Goal: Task Accomplishment & Management: Complete application form

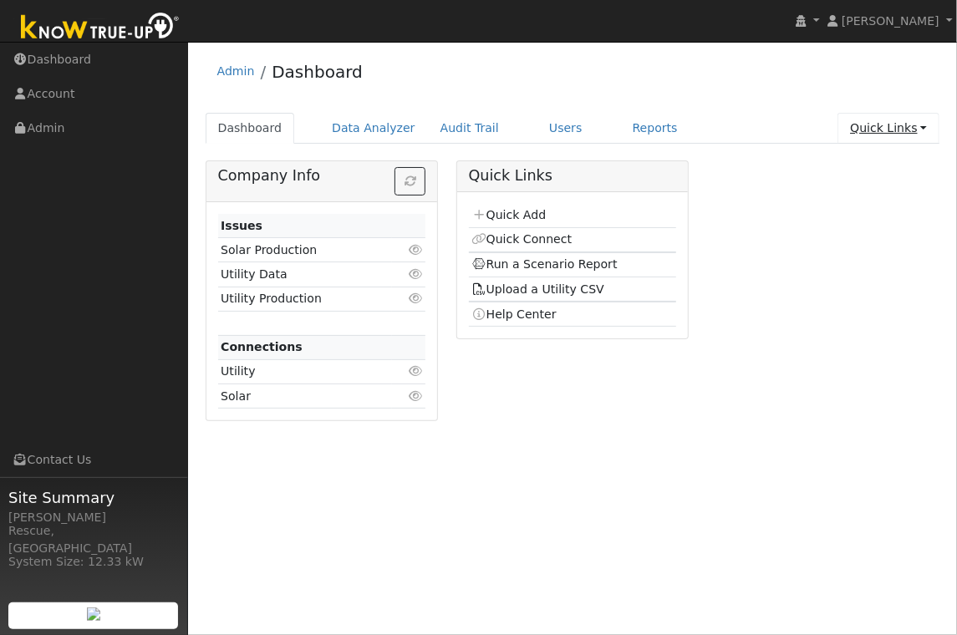
click at [913, 132] on link "Quick Links" at bounding box center [889, 128] width 102 height 31
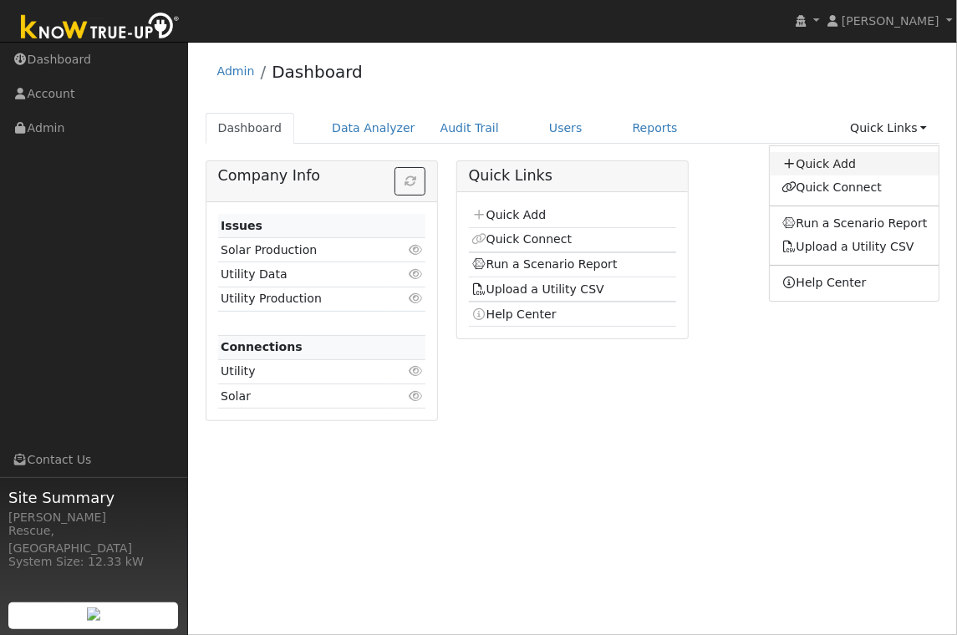
click at [856, 166] on link "Quick Add" at bounding box center [855, 163] width 170 height 23
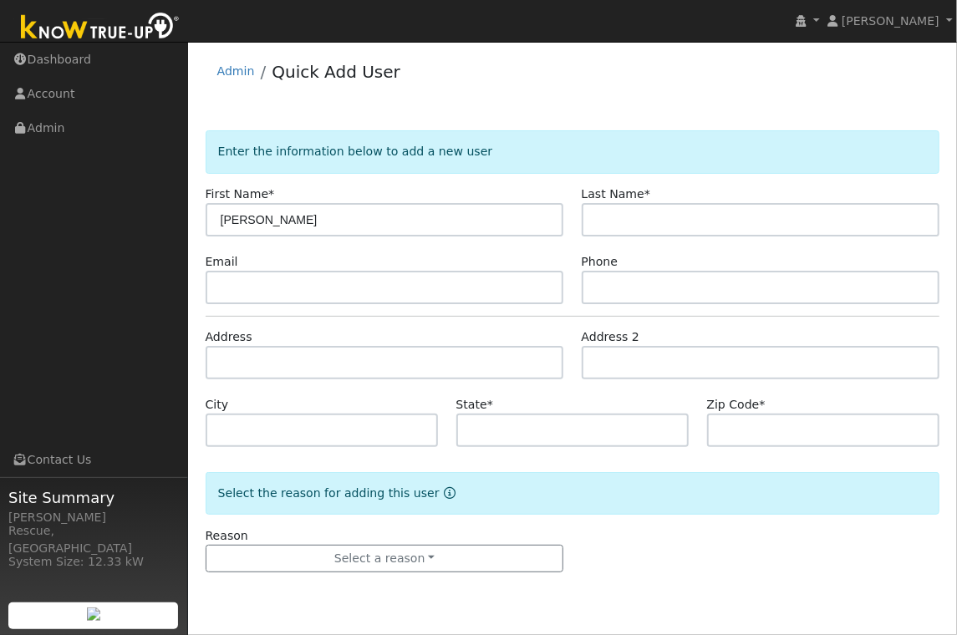
type input "Ryan"
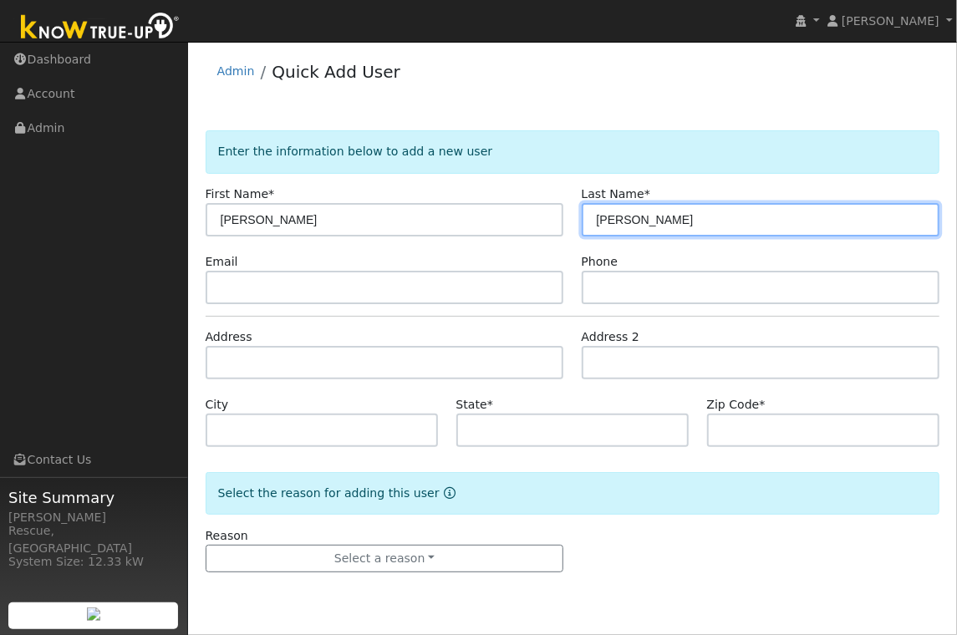
drag, startPoint x: 606, startPoint y: 221, endPoint x: 585, endPoint y: 222, distance: 20.9
click at [584, 222] on input "harner" at bounding box center [761, 219] width 359 height 33
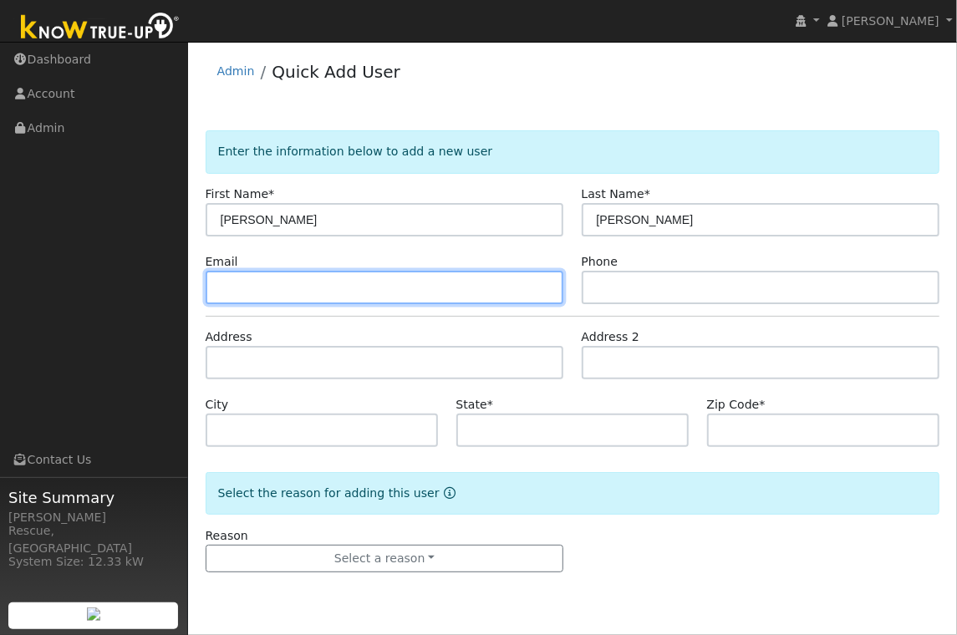
click at [530, 275] on input "text" at bounding box center [385, 287] width 359 height 33
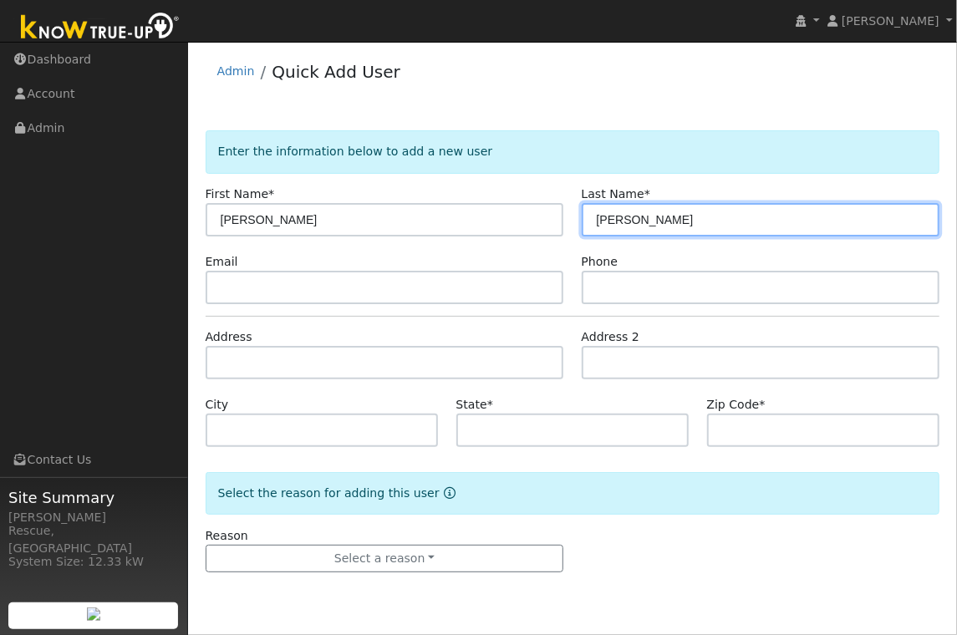
click at [604, 222] on input "harner" at bounding box center [761, 219] width 359 height 33
type input "Harner"
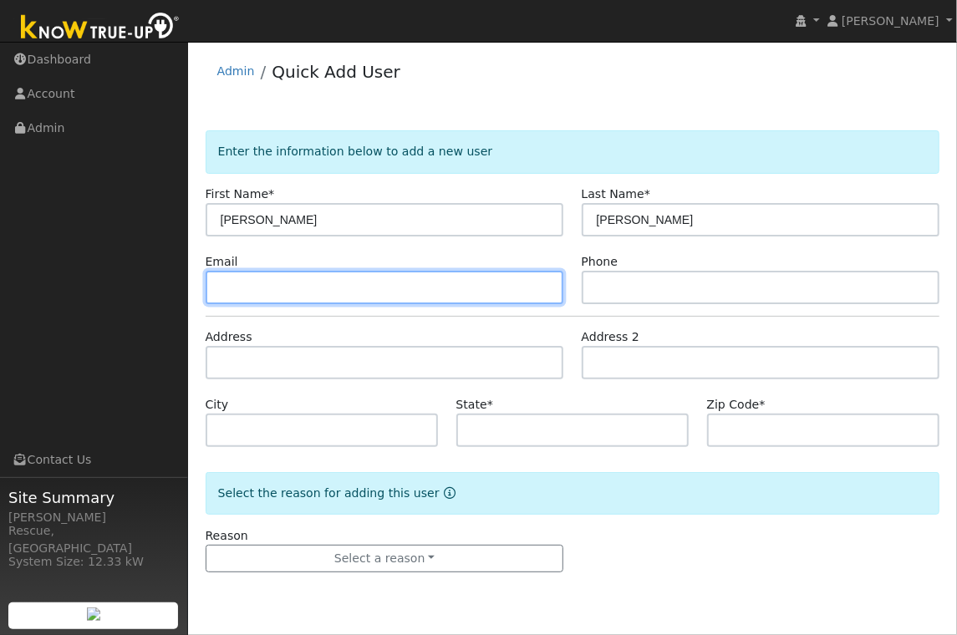
click at [441, 290] on input "text" at bounding box center [385, 287] width 359 height 33
type input "ryhan111@gmail.com"
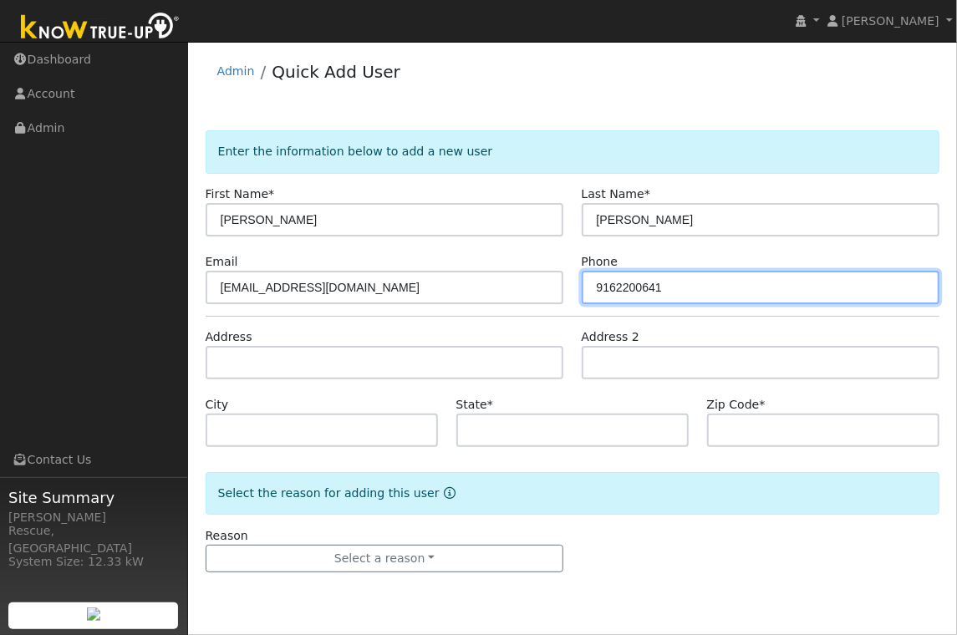
type input "9162200641"
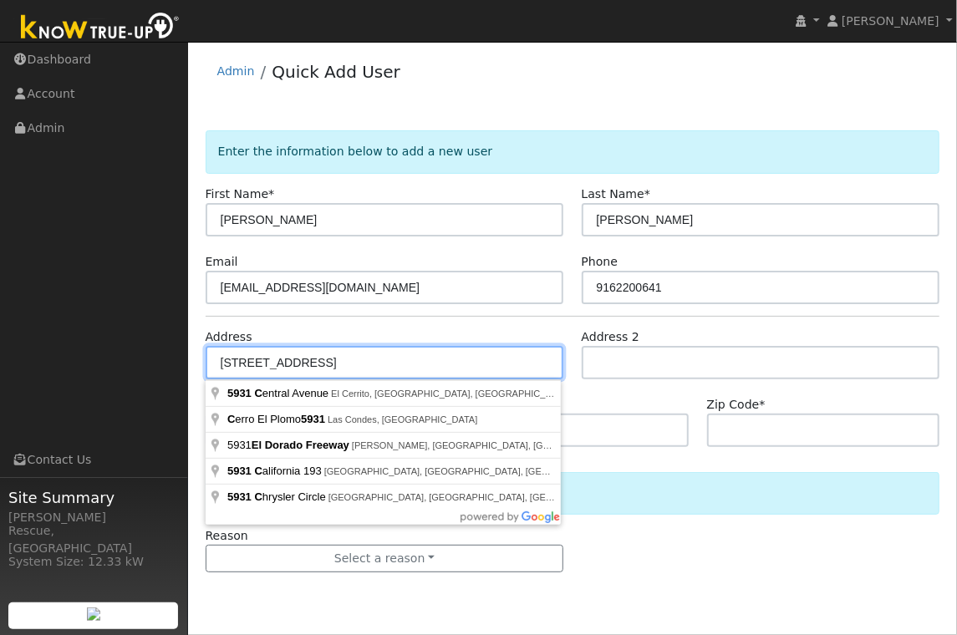
type input "5931 Chrysler Circle"
type input "Garden Valley"
type input "CA"
type input "95633"
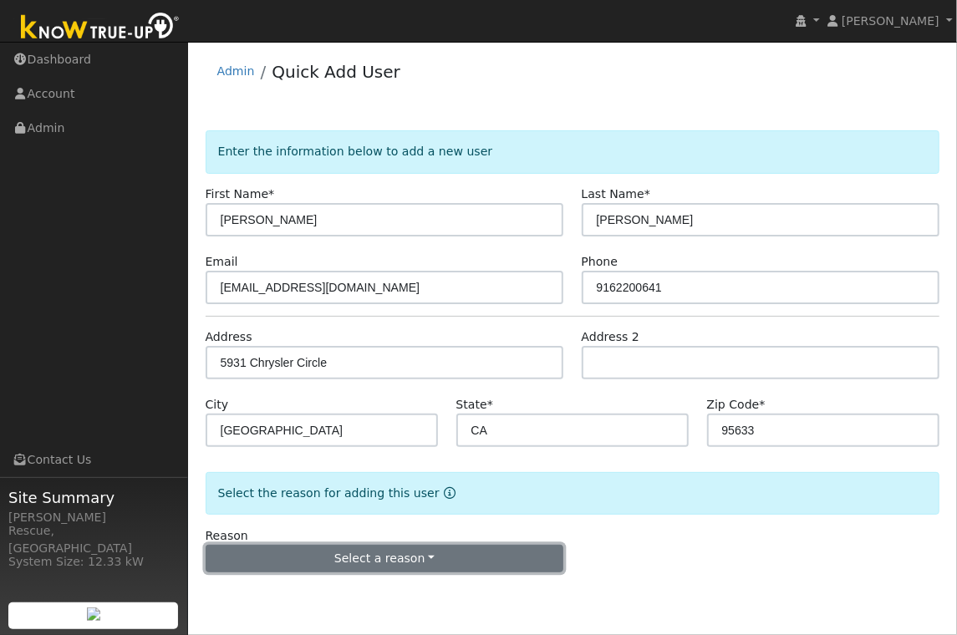
click at [381, 568] on button "Select a reason" at bounding box center [385, 559] width 359 height 28
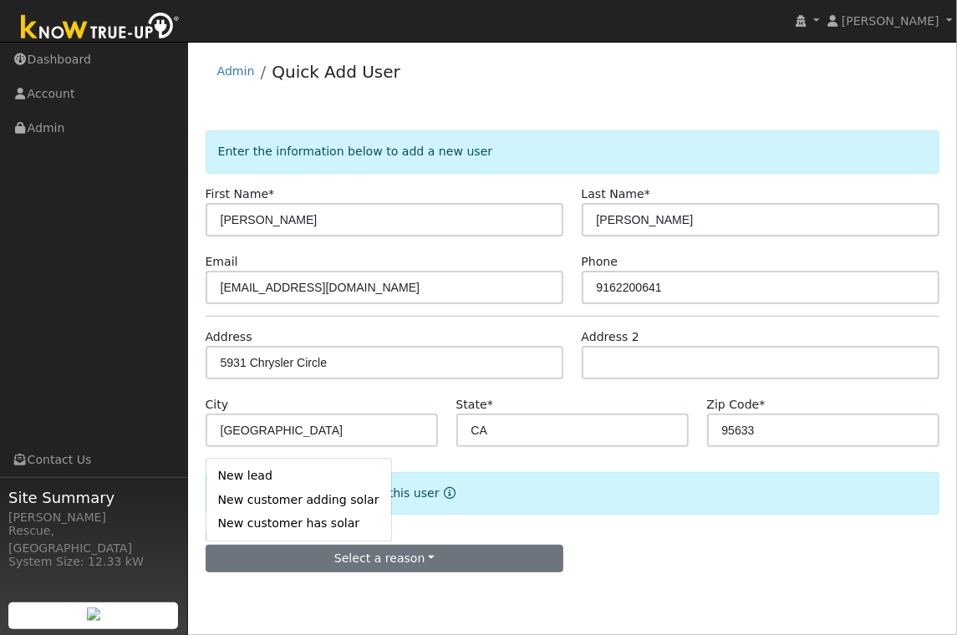
drag, startPoint x: 290, startPoint y: 479, endPoint x: 394, endPoint y: 501, distance: 105.9
click at [292, 479] on link "New lead" at bounding box center [298, 476] width 185 height 23
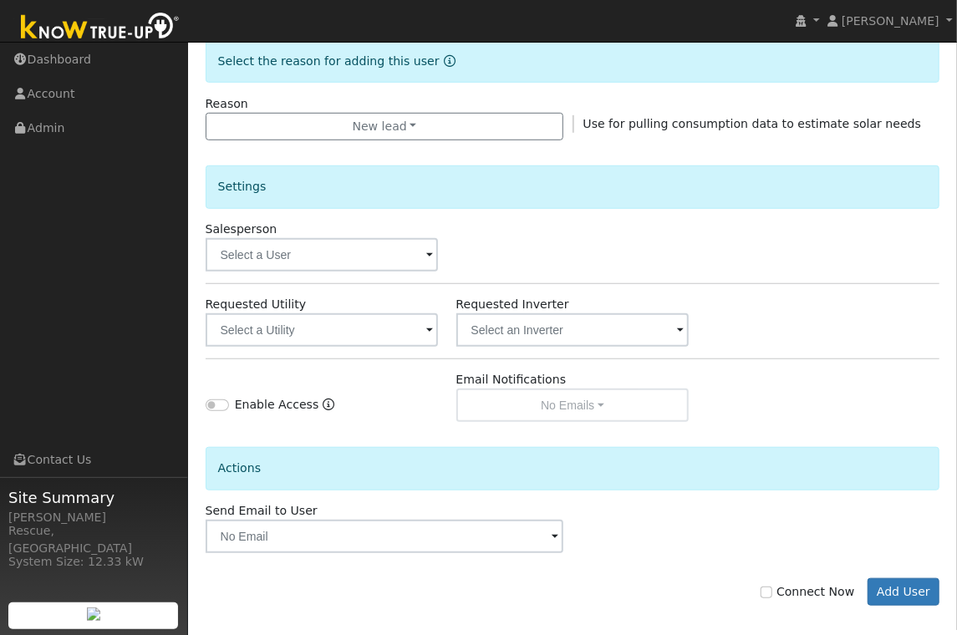
scroll to position [445, 0]
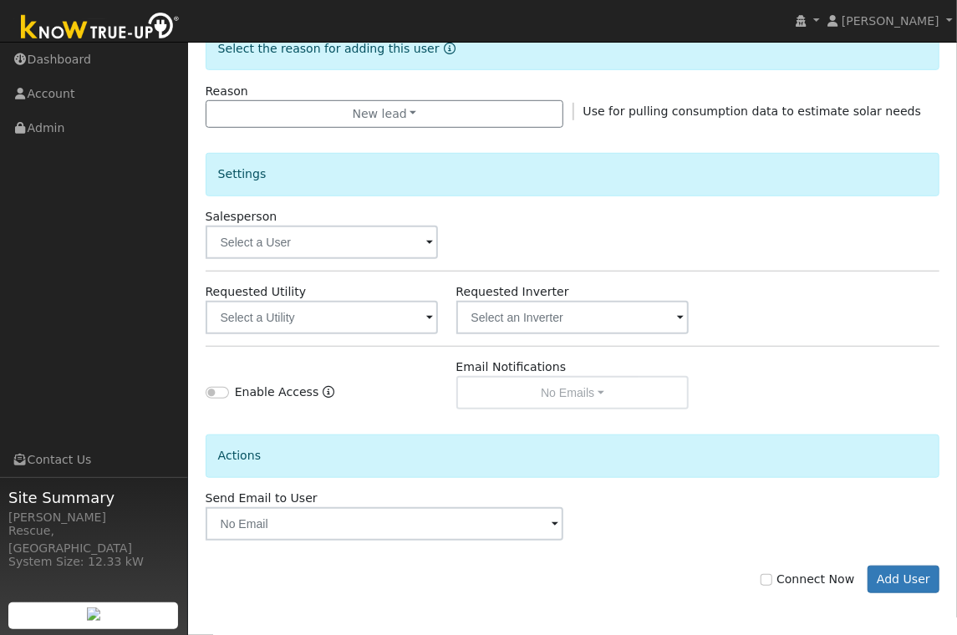
drag, startPoint x: 383, startPoint y: 215, endPoint x: 388, endPoint y: 244, distance: 29.7
click at [384, 216] on div "Salesperson" at bounding box center [321, 233] width 251 height 51
click at [390, 247] on input "text" at bounding box center [322, 242] width 233 height 33
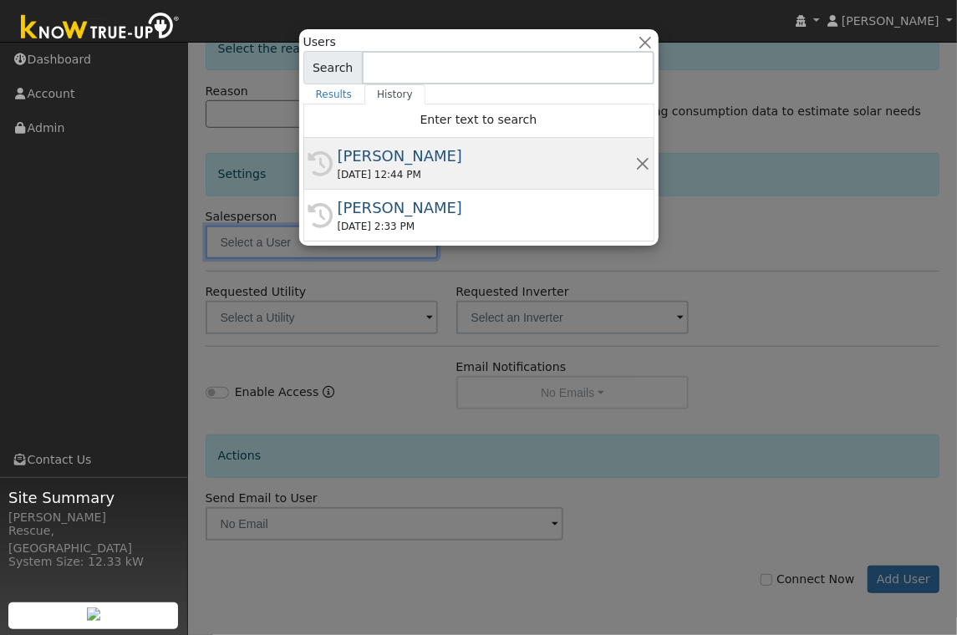
click at [442, 157] on div "[PERSON_NAME]" at bounding box center [487, 156] width 298 height 23
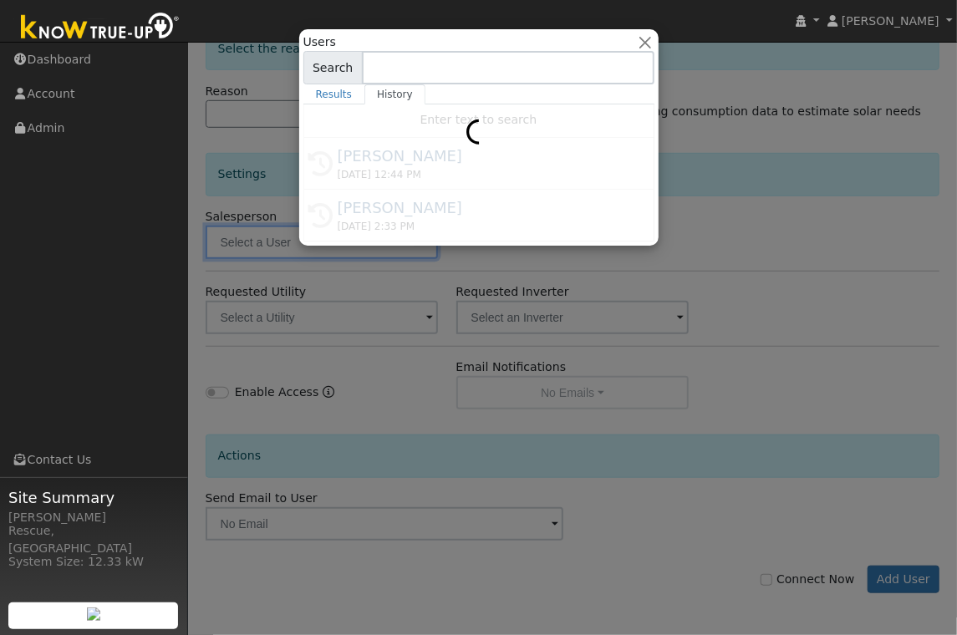
type input "[PERSON_NAME]"
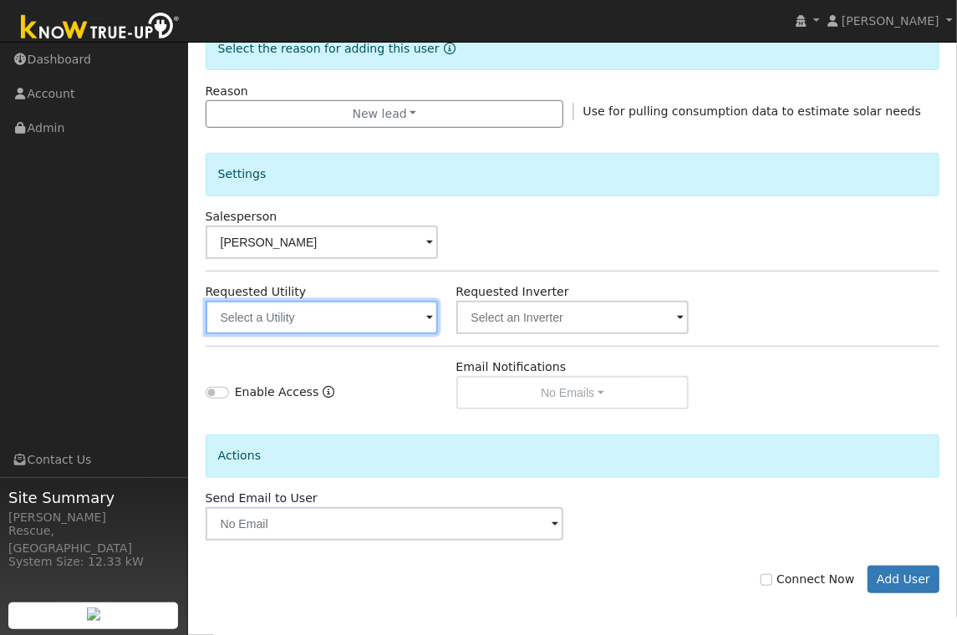
click at [412, 329] on input "text" at bounding box center [322, 317] width 233 height 33
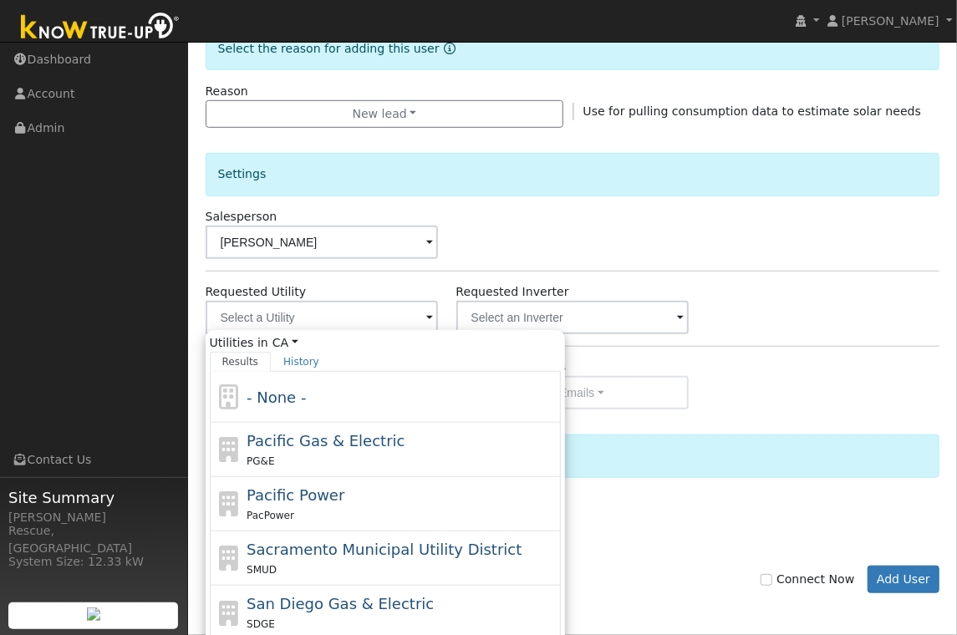
click at [372, 462] on div "PG&E" at bounding box center [402, 461] width 310 height 18
type input "Pacific Gas & Electric"
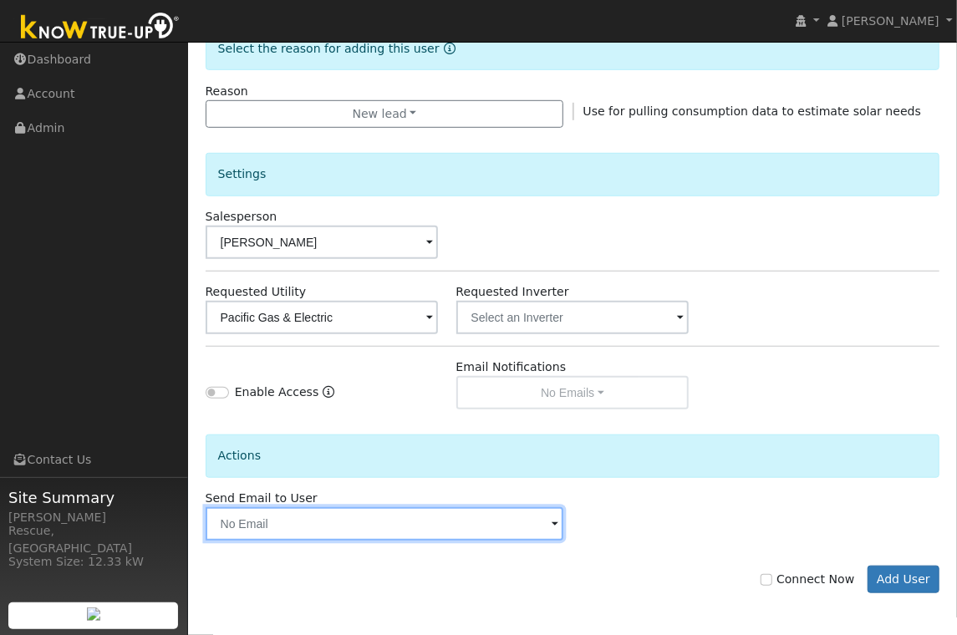
click at [470, 510] on input "text" at bounding box center [385, 523] width 359 height 33
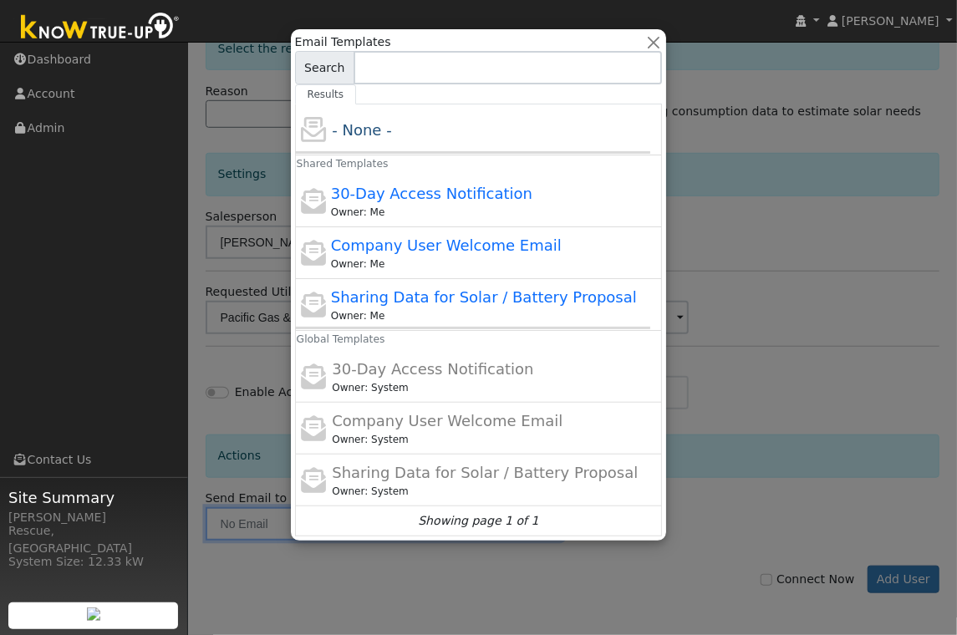
click at [438, 293] on span "Sharing Data for Solar / Battery Proposal" at bounding box center [484, 297] width 306 height 18
type input "Sharing Data for Solar / Battery Proposal"
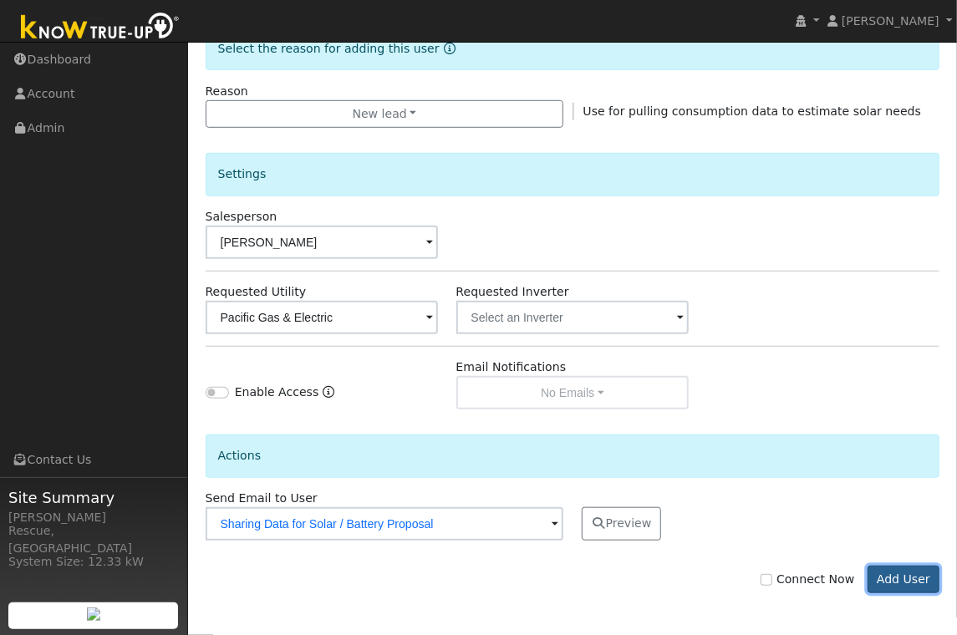
click at [898, 582] on button "Add User" at bounding box center [904, 580] width 73 height 28
